Goal: Use online tool/utility: Utilize a website feature to perform a specific function

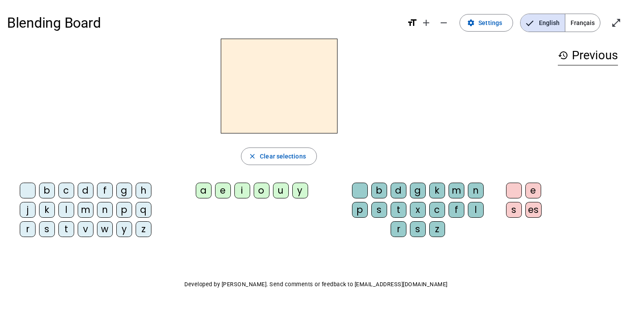
click at [588, 22] on span "Français" at bounding box center [582, 23] width 35 height 18
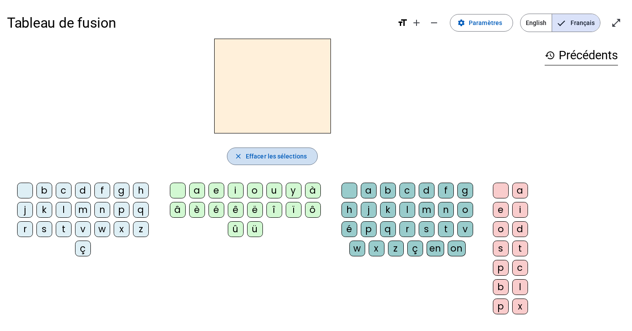
click at [254, 160] on span "Effacer les sélections" at bounding box center [276, 156] width 61 height 11
click at [549, 28] on span "English" at bounding box center [535, 23] width 31 height 18
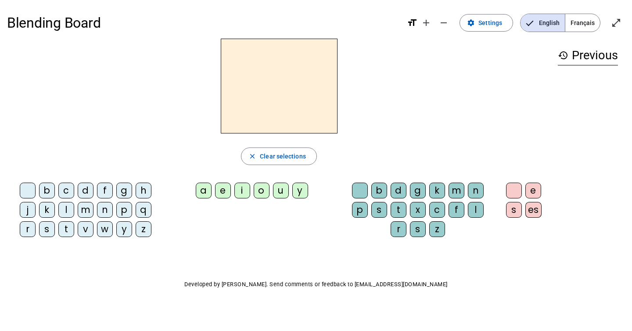
click at [347, 297] on div "Blending Board format_size add remove settings Settings English Français open_i…" at bounding box center [316, 168] width 632 height 336
click at [348, 312] on div "Blending Board format_size add remove settings Settings English Français open_i…" at bounding box center [316, 168] width 632 height 336
click at [259, 156] on span "button" at bounding box center [278, 156] width 75 height 21
click at [485, 28] on span "Settings" at bounding box center [490, 23] width 24 height 11
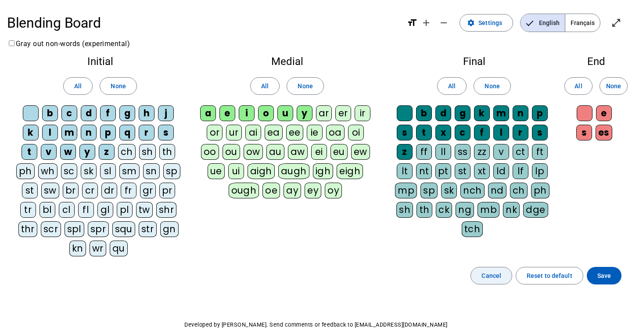
click at [499, 276] on span "Cancel" at bounding box center [491, 275] width 20 height 11
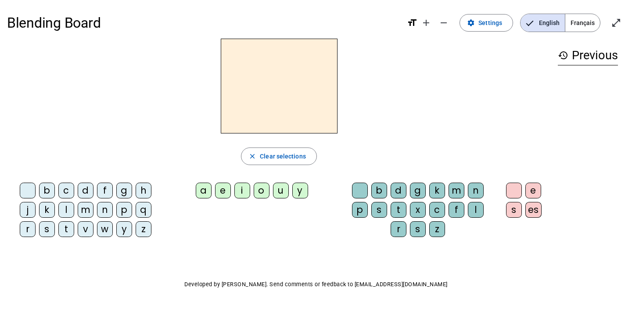
click at [50, 189] on div "b" at bounding box center [47, 191] width 16 height 16
click at [201, 190] on div "a" at bounding box center [204, 191] width 16 height 16
click at [398, 207] on div "t" at bounding box center [399, 210] width 16 height 16
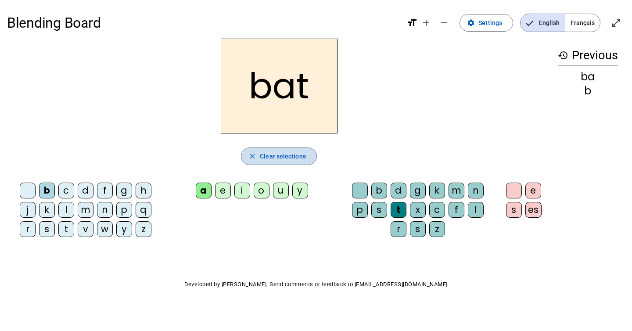
click at [258, 149] on span "button" at bounding box center [278, 156] width 75 height 21
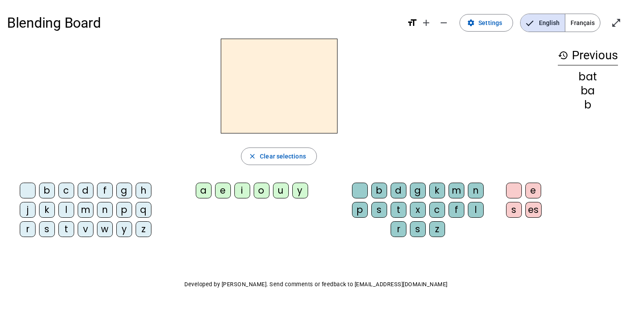
click at [590, 81] on div "bat" at bounding box center [588, 77] width 60 height 11
click at [617, 25] on mat-icon "open_in_full" at bounding box center [616, 23] width 11 height 11
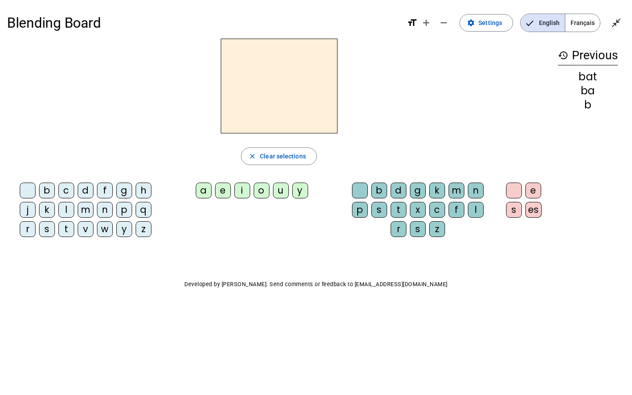
click at [574, 65] on h3 "history Previous" at bounding box center [588, 56] width 60 height 20
click at [567, 57] on mat-icon "history" at bounding box center [563, 55] width 11 height 11
click at [580, 54] on h3 "history Previous" at bounding box center [588, 56] width 60 height 20
click at [610, 30] on span "Exit full screen" at bounding box center [616, 22] width 21 height 21
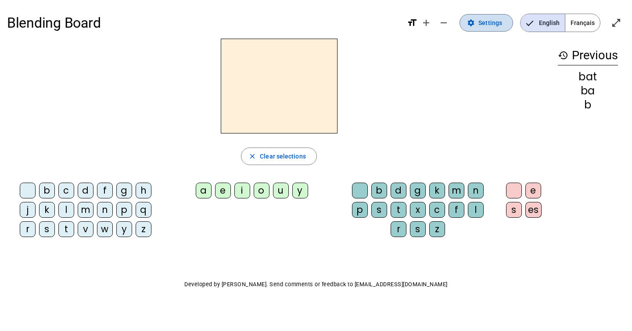
click at [499, 24] on span "Settings" at bounding box center [490, 23] width 24 height 11
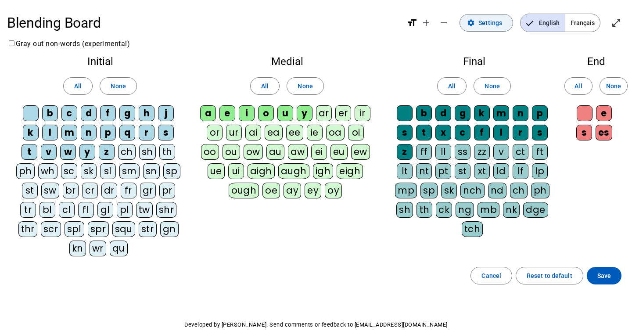
click at [491, 24] on span "Settings" at bounding box center [490, 23] width 24 height 11
click at [579, 23] on span "Français" at bounding box center [582, 23] width 35 height 18
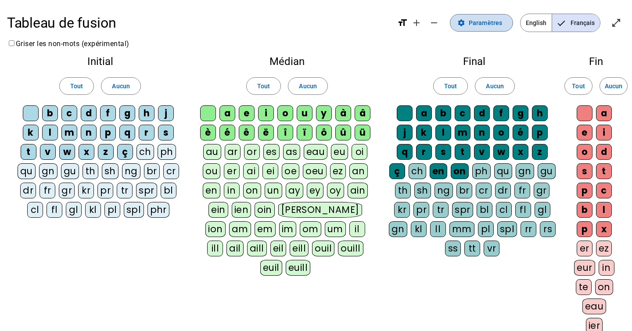
click at [486, 27] on span "Paramètres" at bounding box center [485, 23] width 33 height 11
click at [576, 22] on span "Français" at bounding box center [576, 23] width 48 height 18
click at [479, 20] on span "Paramètres" at bounding box center [485, 23] width 33 height 11
click at [524, 29] on span "English" at bounding box center [535, 23] width 31 height 18
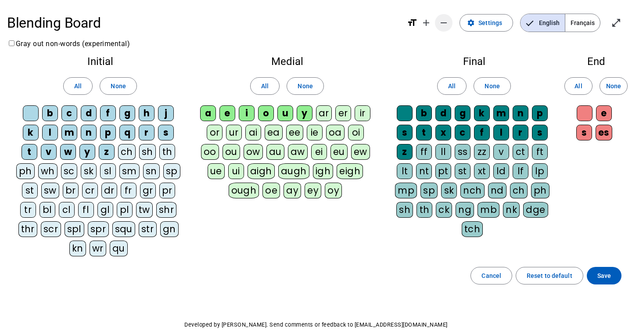
click at [445, 24] on mat-icon "remove" at bounding box center [443, 23] width 11 height 11
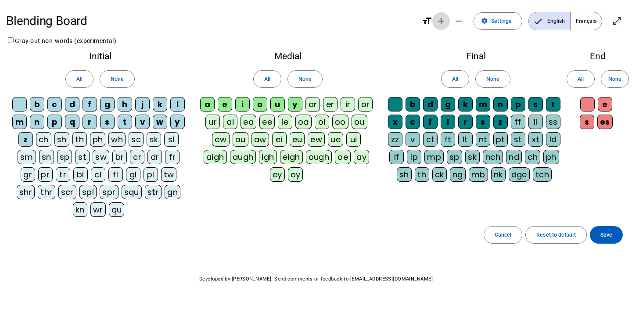
click at [437, 22] on mat-icon "add" at bounding box center [441, 21] width 11 height 11
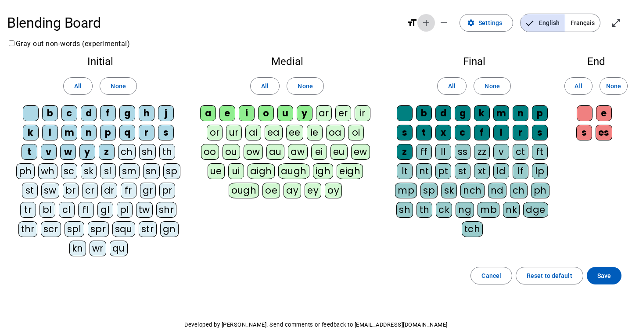
click at [422, 20] on span "Increase font size" at bounding box center [426, 22] width 21 height 21
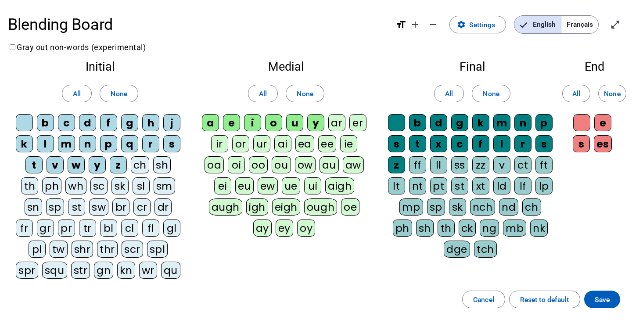
click at [404, 21] on mat-icon "format_size" at bounding box center [401, 24] width 11 height 11
click at [399, 24] on mat-icon "format_size" at bounding box center [401, 24] width 11 height 11
click at [416, 23] on mat-icon "add" at bounding box center [415, 24] width 11 height 11
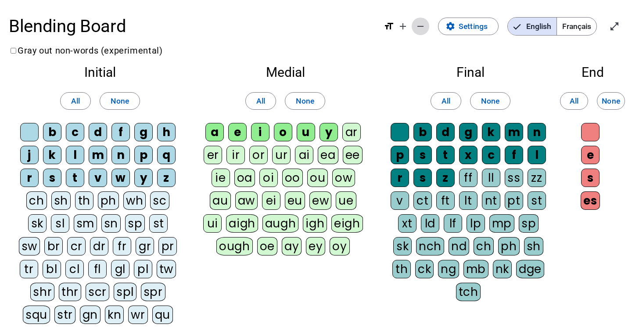
click at [429, 27] on span "Decrease font size" at bounding box center [420, 26] width 21 height 21
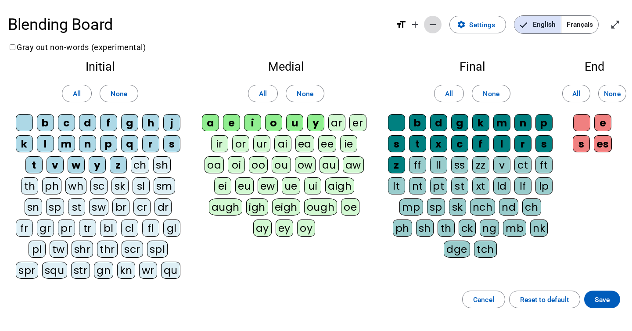
click at [429, 27] on mat-icon "remove" at bounding box center [432, 24] width 11 height 11
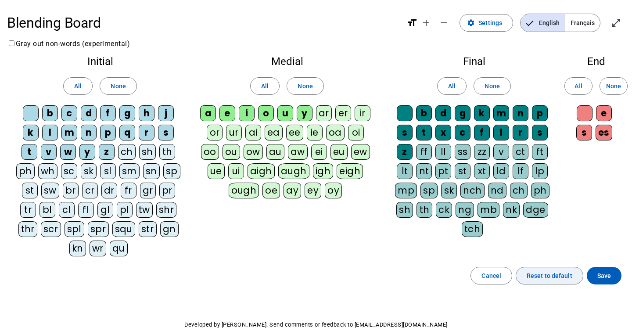
click at [541, 268] on span "button" at bounding box center [549, 275] width 67 height 21
click at [551, 277] on span "Reset to default" at bounding box center [550, 275] width 46 height 11
click at [487, 273] on span "Cancel" at bounding box center [491, 275] width 20 height 11
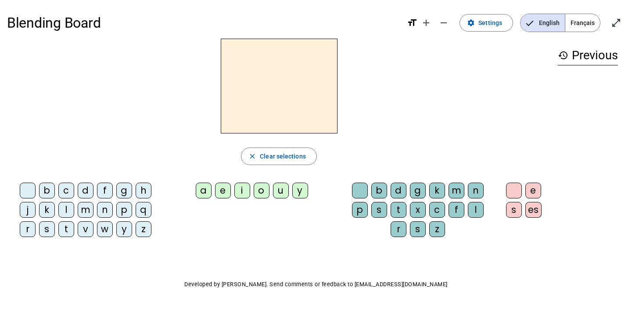
click at [588, 21] on span "Français" at bounding box center [582, 23] width 35 height 18
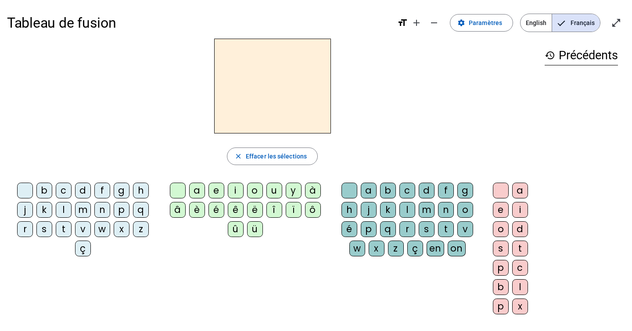
click at [536, 24] on span "English" at bounding box center [535, 23] width 31 height 18
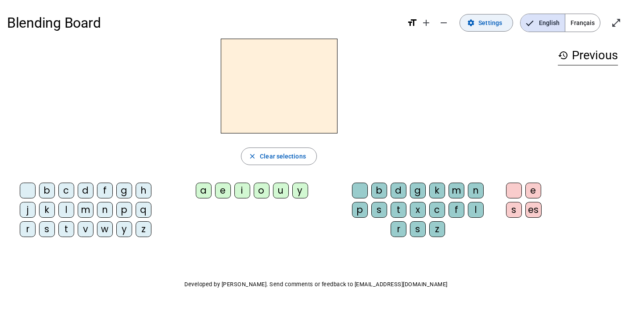
click at [491, 24] on span "Settings" at bounding box center [490, 23] width 24 height 11
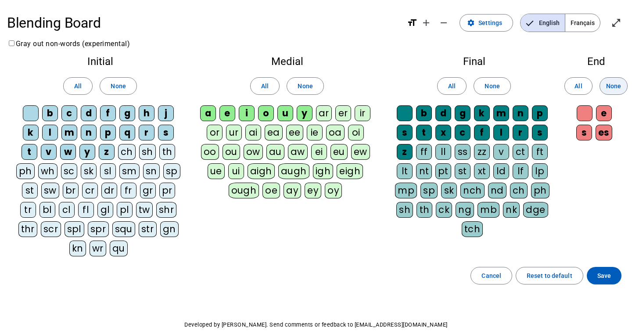
click at [615, 84] on span "None" at bounding box center [613, 86] width 15 height 11
click at [613, 269] on span at bounding box center [604, 275] width 35 height 21
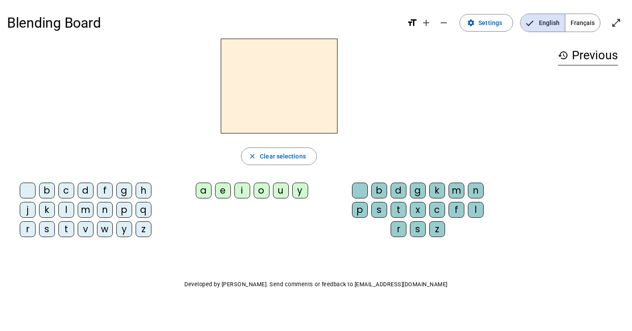
click at [583, 29] on span "Français" at bounding box center [582, 23] width 35 height 18
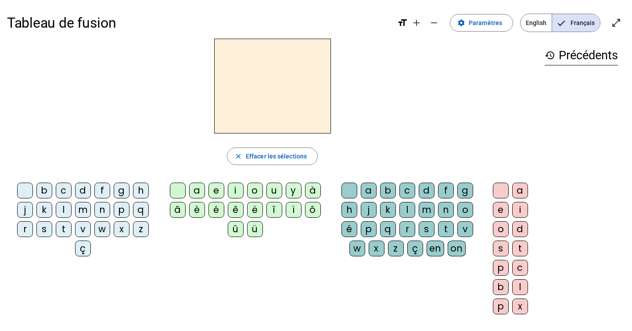
click at [121, 209] on div "p" at bounding box center [122, 210] width 16 height 16
click at [195, 191] on div "a" at bounding box center [197, 191] width 16 height 16
click at [424, 209] on div "m" at bounding box center [427, 210] width 16 height 16
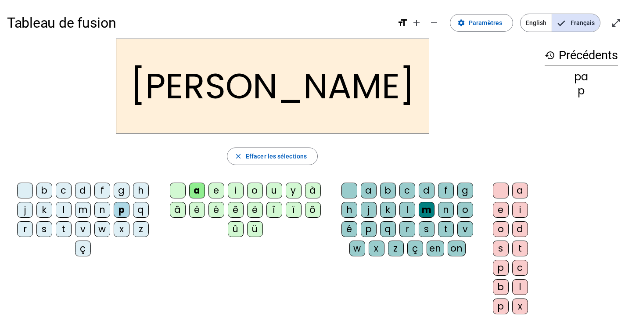
click at [197, 189] on div "a" at bounding box center [197, 191] width 16 height 16
click at [522, 187] on div "a" at bounding box center [520, 191] width 16 height 16
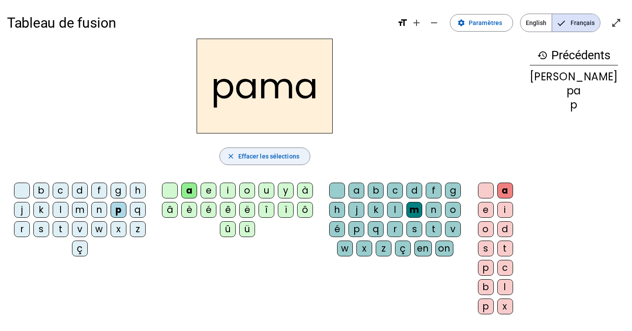
click at [294, 153] on span "Effacer les sélections" at bounding box center [268, 156] width 61 height 11
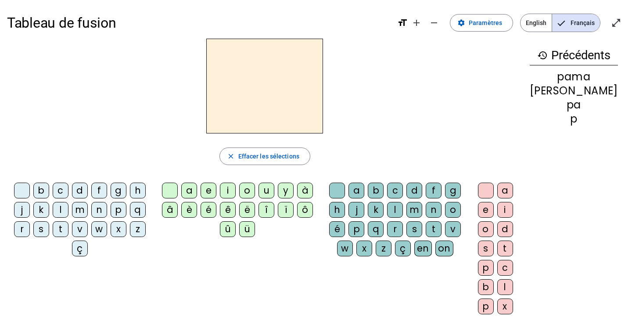
click at [125, 210] on div "p" at bounding box center [119, 210] width 16 height 16
click at [197, 187] on div "a" at bounding box center [189, 191] width 16 height 16
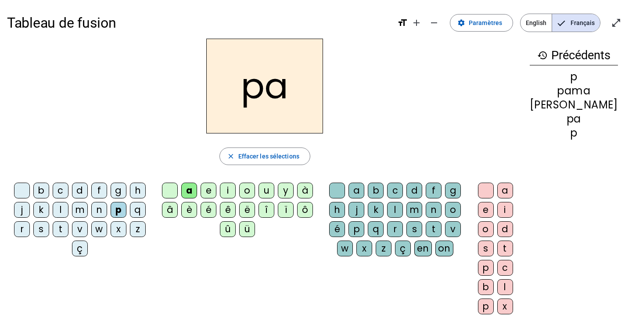
click at [422, 208] on div "m" at bounding box center [414, 210] width 16 height 16
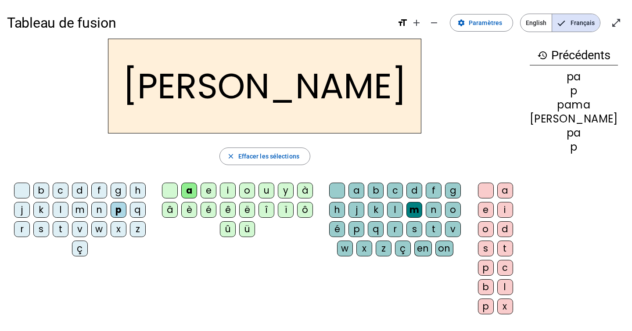
click at [513, 193] on div "a" at bounding box center [505, 191] width 16 height 16
